Goal: Navigation & Orientation: Find specific page/section

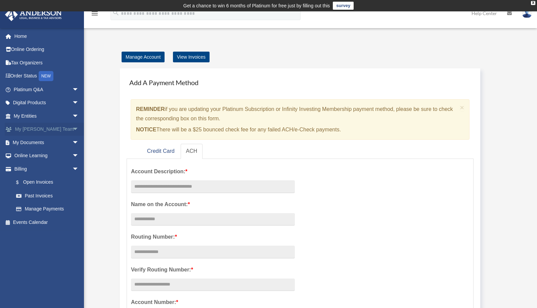
click at [37, 131] on link "My Anderson Team arrow_drop_down" at bounding box center [47, 129] width 84 height 13
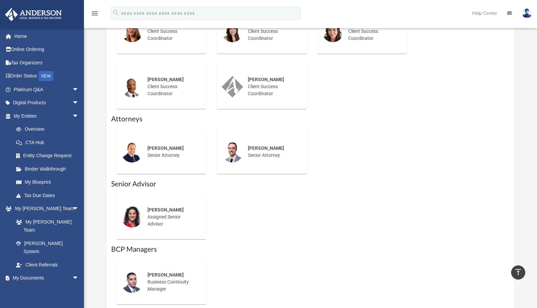
scroll to position [339, 0]
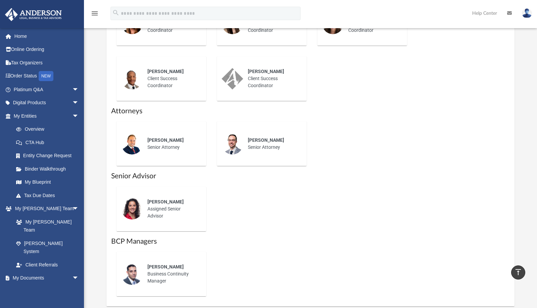
click at [162, 200] on span "[PERSON_NAME]" at bounding box center [165, 201] width 36 height 5
click at [163, 206] on div "[PERSON_NAME] Assigned Senior Advisor" at bounding box center [172, 209] width 59 height 31
click at [170, 214] on div "[PERSON_NAME] Assigned Senior Advisor" at bounding box center [172, 209] width 59 height 31
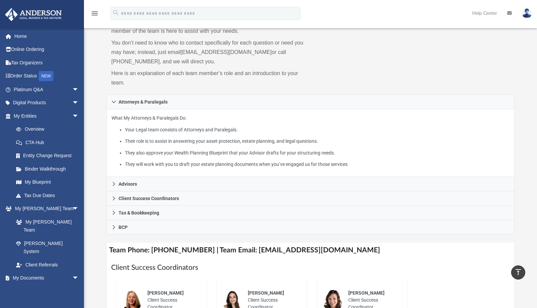
scroll to position [0, 0]
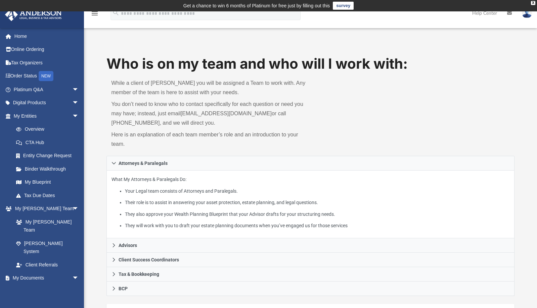
click at [524, 15] on img at bounding box center [527, 13] width 10 height 10
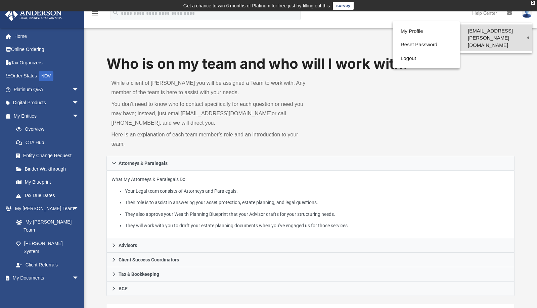
click at [519, 30] on link "[EMAIL_ADDRESS][PERSON_NAME][DOMAIN_NAME]" at bounding box center [495, 37] width 72 height 27
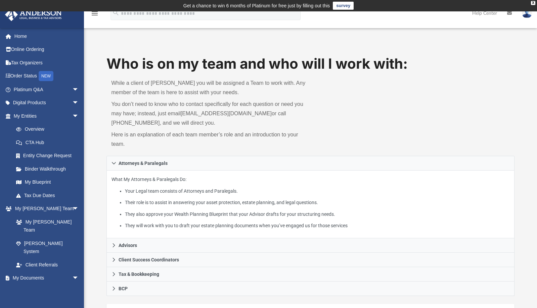
click at [522, 16] on link at bounding box center [526, 13] width 20 height 30
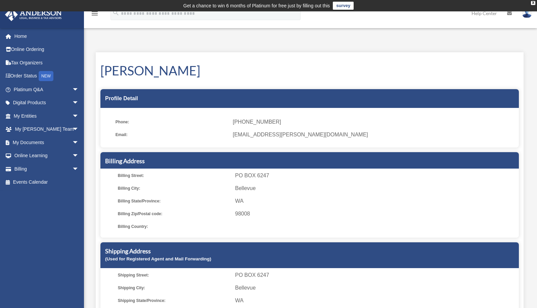
click at [524, 13] on img at bounding box center [527, 13] width 10 height 10
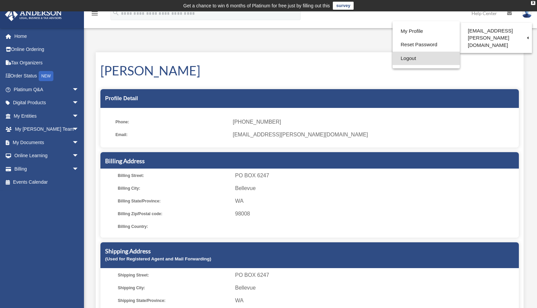
click at [392, 58] on link "Logout" at bounding box center [425, 59] width 67 height 14
